Goal: Task Accomplishment & Management: Manage account settings

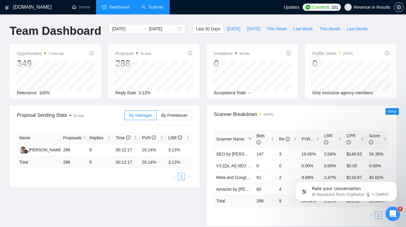
click at [154, 9] on link "Scanner" at bounding box center [152, 7] width 22 height 5
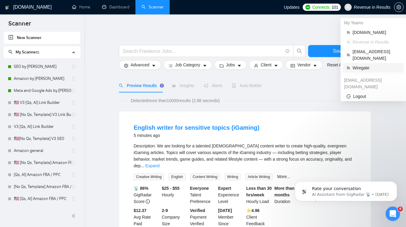
click at [356, 65] on span "Wiregate" at bounding box center [376, 68] width 47 height 7
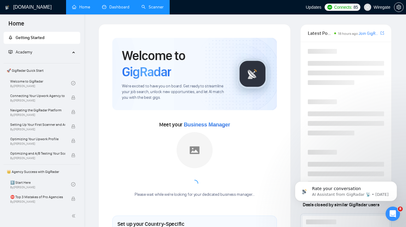
click at [129, 10] on link "Dashboard" at bounding box center [115, 7] width 27 height 5
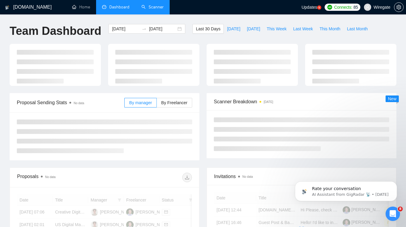
click at [148, 5] on link "Scanner" at bounding box center [152, 7] width 22 height 5
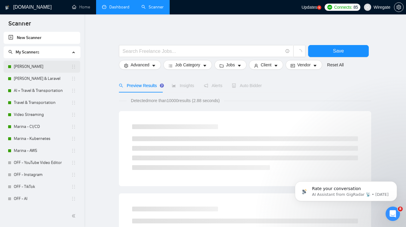
click at [41, 69] on link "[PERSON_NAME]" at bounding box center [42, 67] width 57 height 12
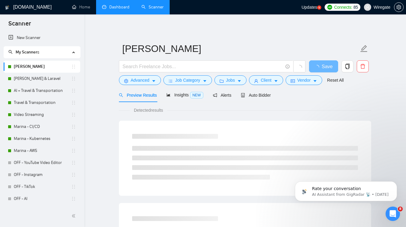
click at [250, 88] on form "[PERSON_NAME] Save Advanced Job Category Jobs Client Vendor Reset All" at bounding box center [245, 63] width 252 height 49
click at [253, 97] on span "Auto Bidder" at bounding box center [256, 95] width 30 height 5
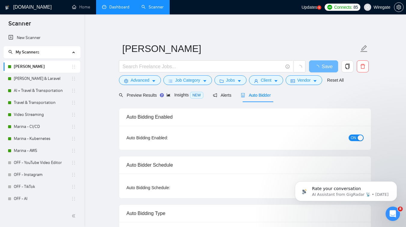
checkbox input "true"
click at [359, 137] on div "button" at bounding box center [360, 137] width 5 height 5
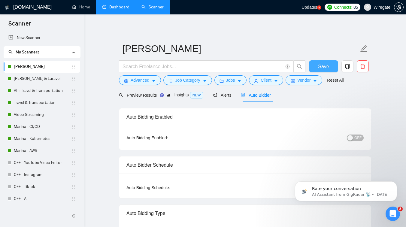
click at [318, 66] on button "Save" at bounding box center [323, 66] width 29 height 12
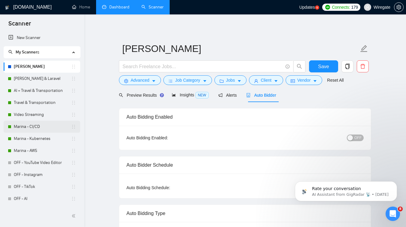
click at [35, 130] on link "Marina - CI/CD" at bounding box center [42, 127] width 57 height 12
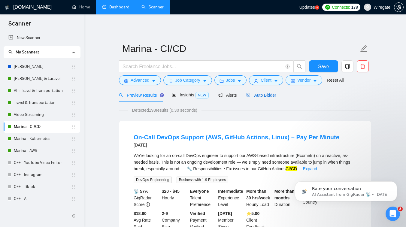
click at [265, 95] on span "Auto Bidder" at bounding box center [261, 95] width 30 height 5
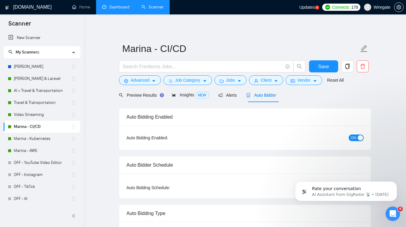
click at [356, 141] on span "ON" at bounding box center [353, 138] width 5 height 7
click at [322, 67] on span "Save" at bounding box center [323, 67] width 11 height 8
click at [29, 142] on link "Marina - Kubernetes" at bounding box center [42, 139] width 57 height 12
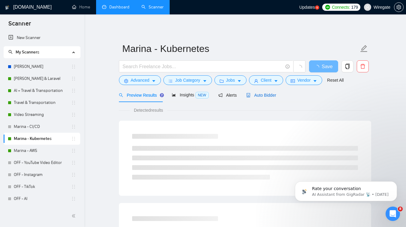
click at [270, 98] on div "Auto Bidder" at bounding box center [261, 95] width 30 height 7
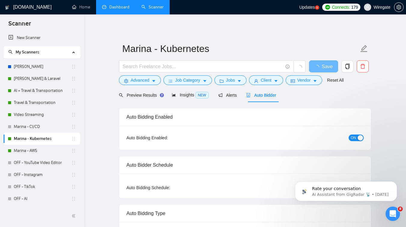
click at [356, 138] on button "ON" at bounding box center [356, 138] width 15 height 7
click at [325, 66] on span "Save" at bounding box center [323, 67] width 11 height 8
click at [26, 150] on link "Marina - AWS" at bounding box center [42, 151] width 57 height 12
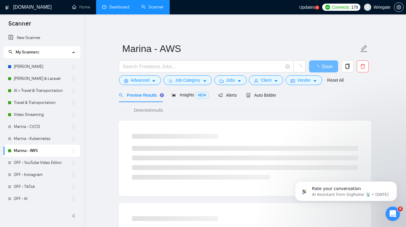
click at [280, 93] on div "Preview Results Insights NEW Alerts Auto Bidder" at bounding box center [245, 95] width 252 height 14
click at [270, 94] on span "Auto Bidder" at bounding box center [261, 95] width 30 height 5
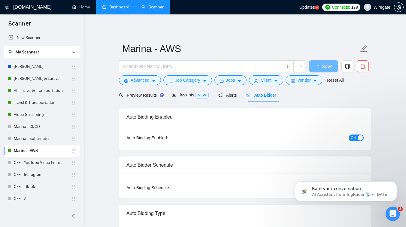
click at [356, 140] on button "ON" at bounding box center [356, 138] width 15 height 7
click at [319, 69] on span "Save" at bounding box center [323, 67] width 11 height 8
click at [35, 124] on link "Marina - CI/CD" at bounding box center [42, 127] width 57 height 12
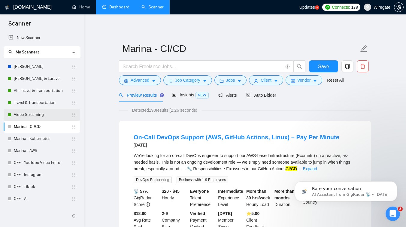
click at [38, 114] on link "Video Streaming" at bounding box center [42, 115] width 57 height 12
